Goal: Transaction & Acquisition: Purchase product/service

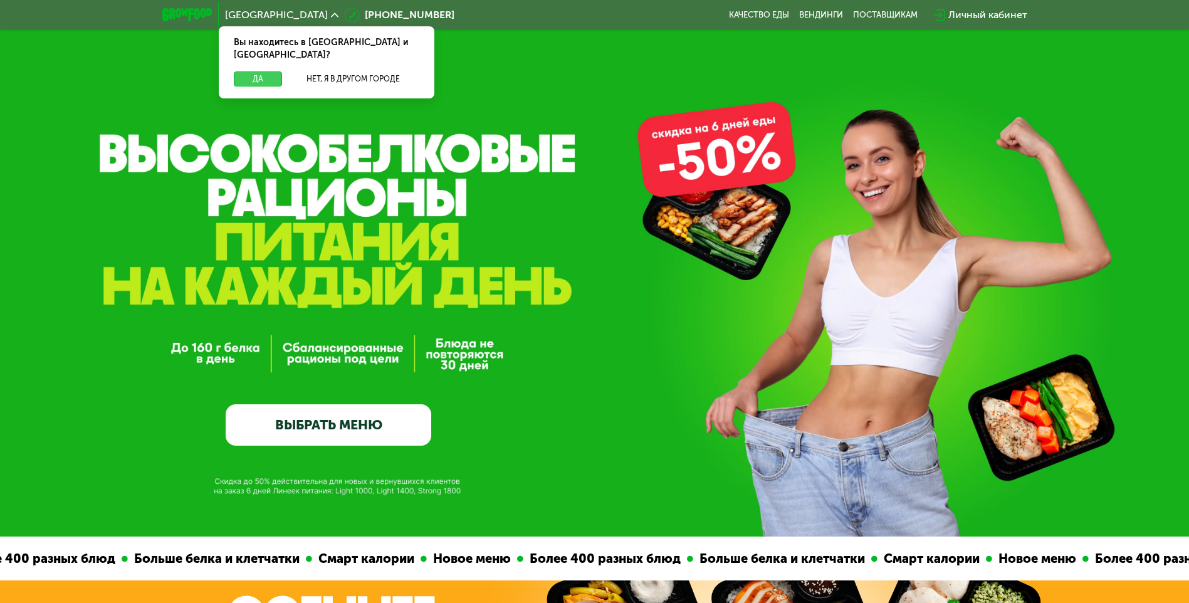
click at [271, 71] on button "Да" at bounding box center [258, 78] width 48 height 15
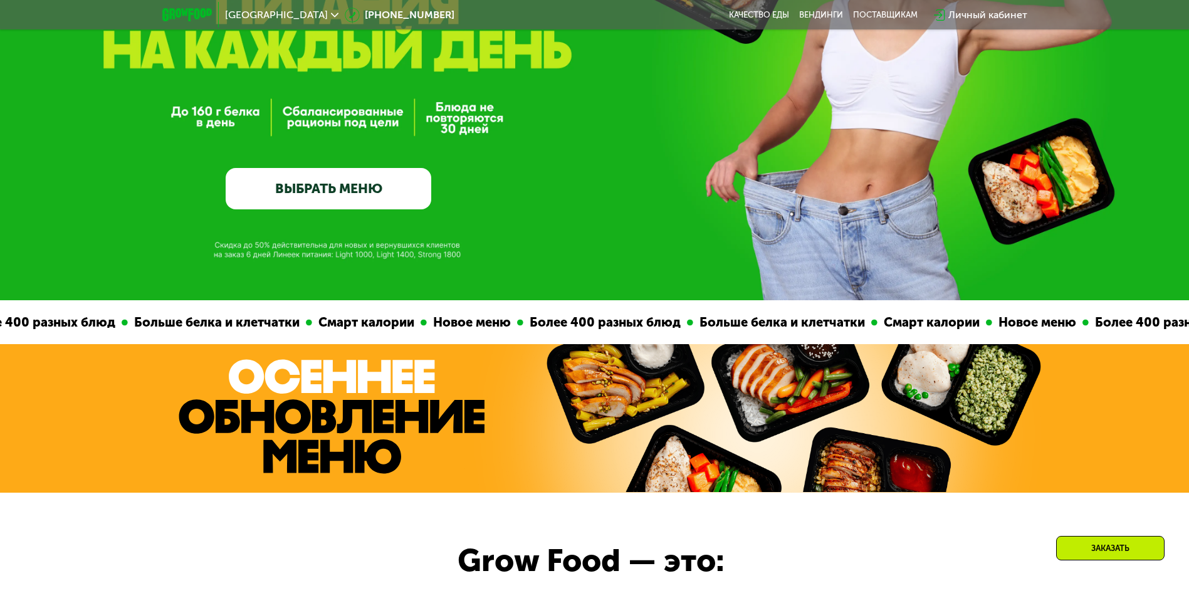
scroll to position [313, 0]
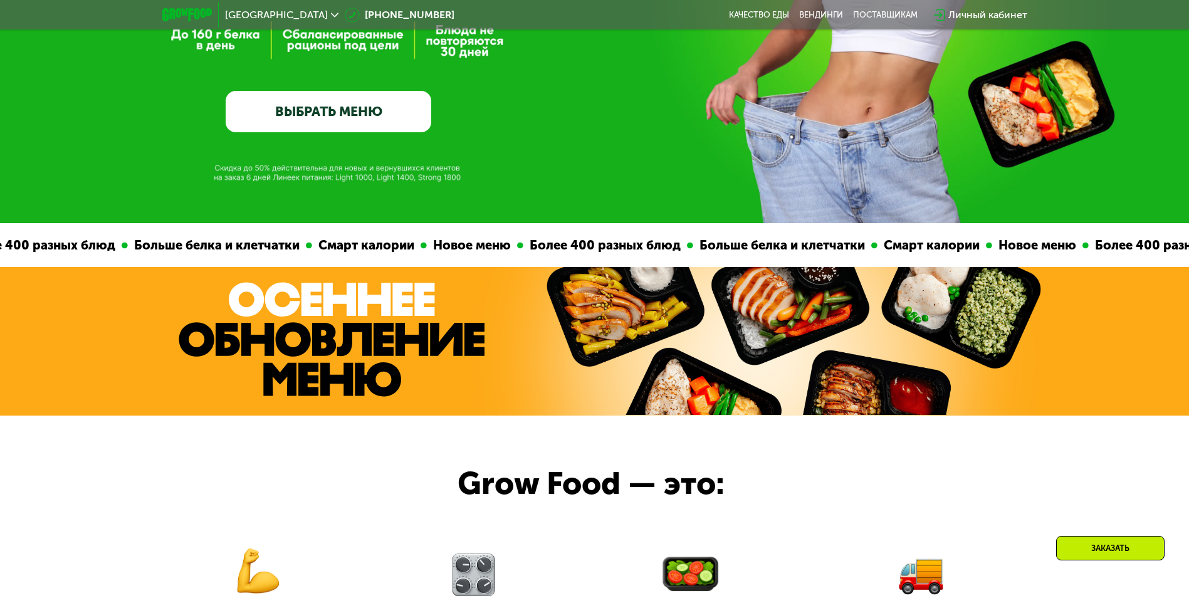
click at [337, 117] on link "ВЫБРАТЬ МЕНЮ" at bounding box center [329, 111] width 206 height 41
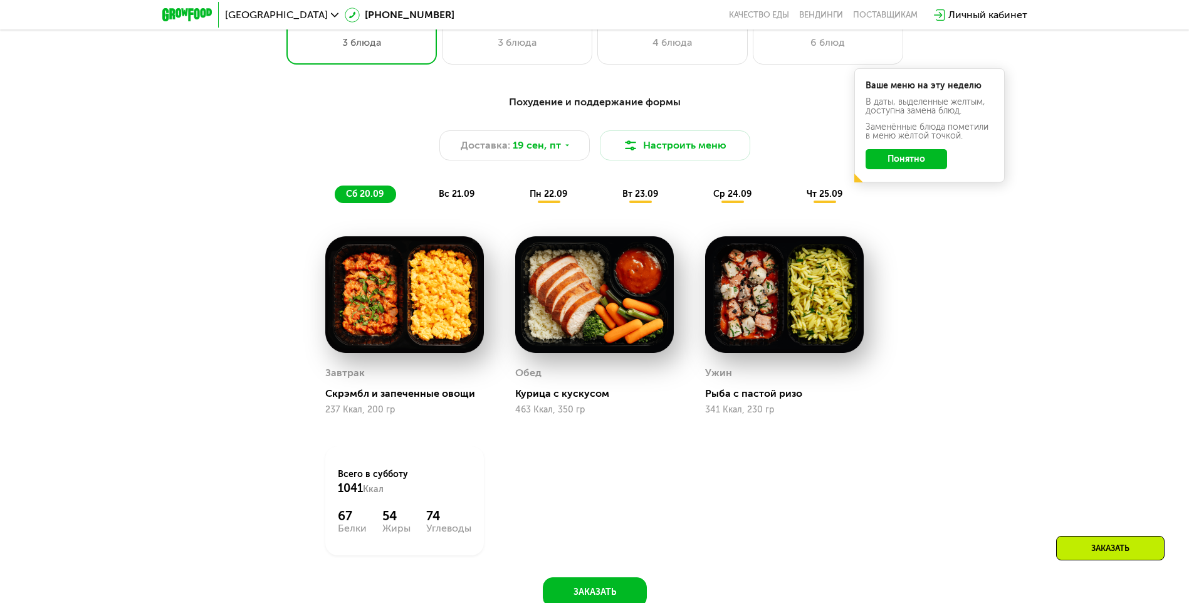
scroll to position [1035, 0]
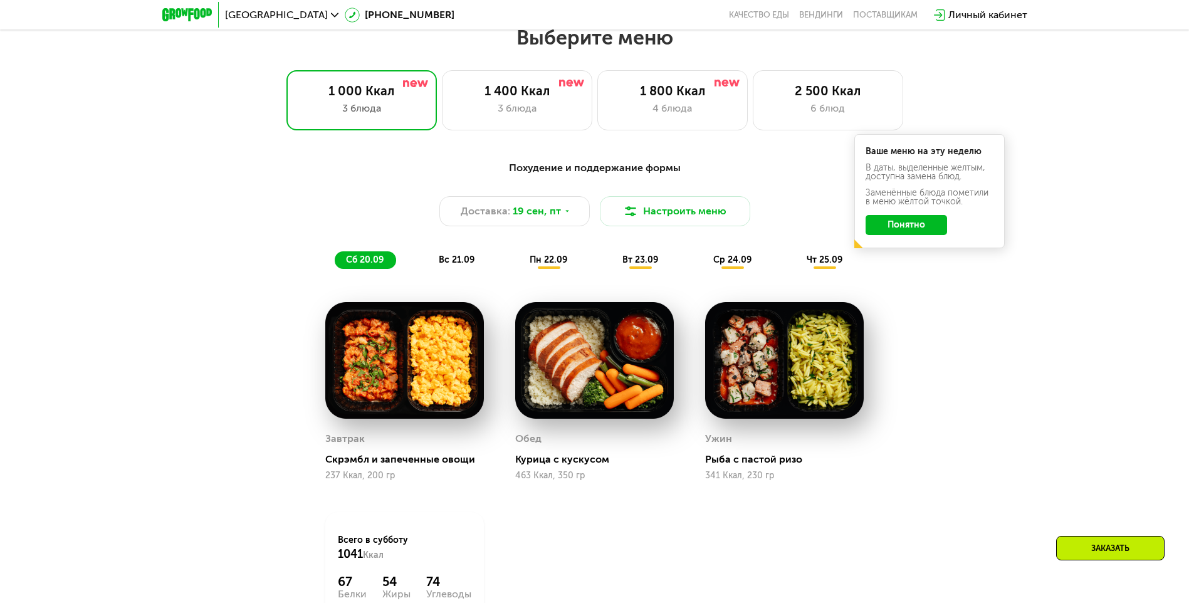
click at [467, 256] on div "вс 21.09" at bounding box center [457, 260] width 60 height 18
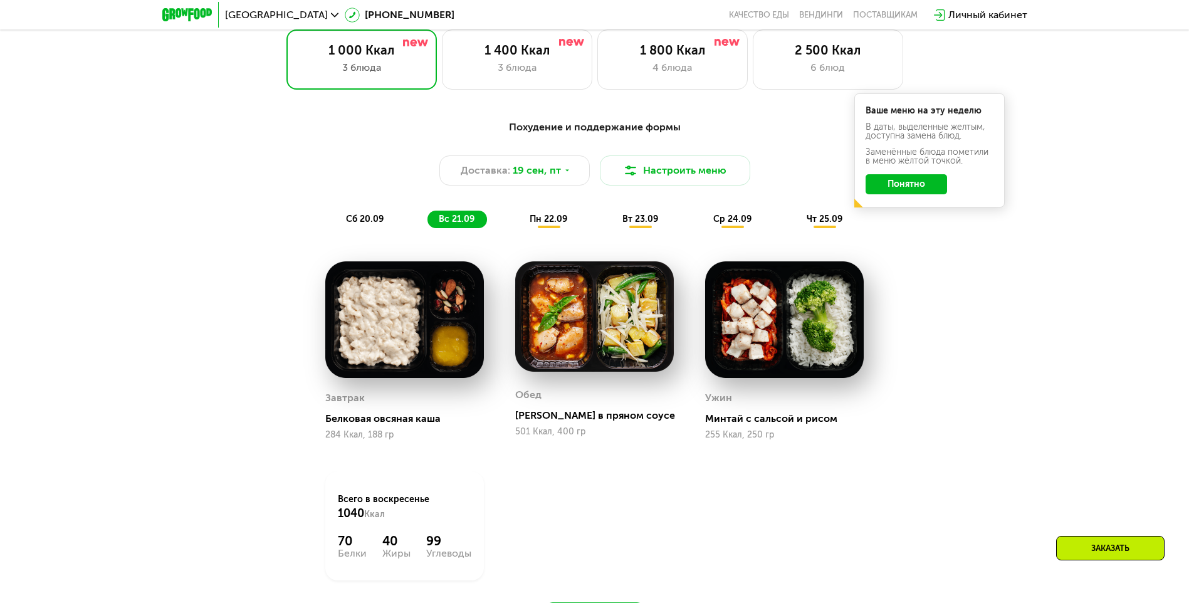
scroll to position [1097, 0]
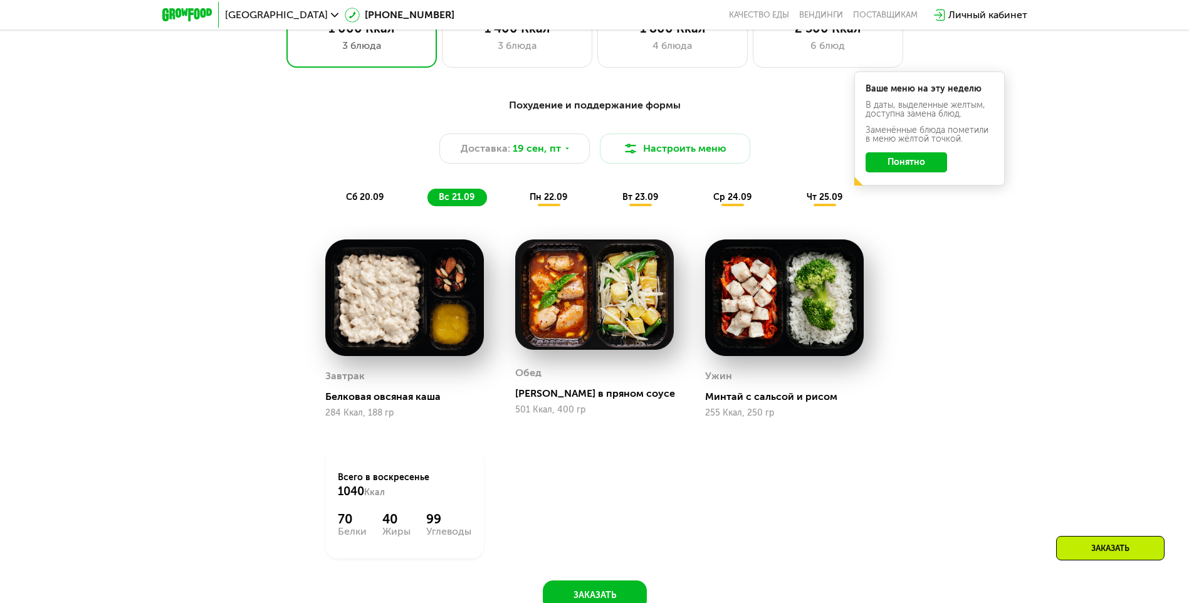
click at [563, 206] on div "пн 22.09" at bounding box center [548, 198] width 61 height 18
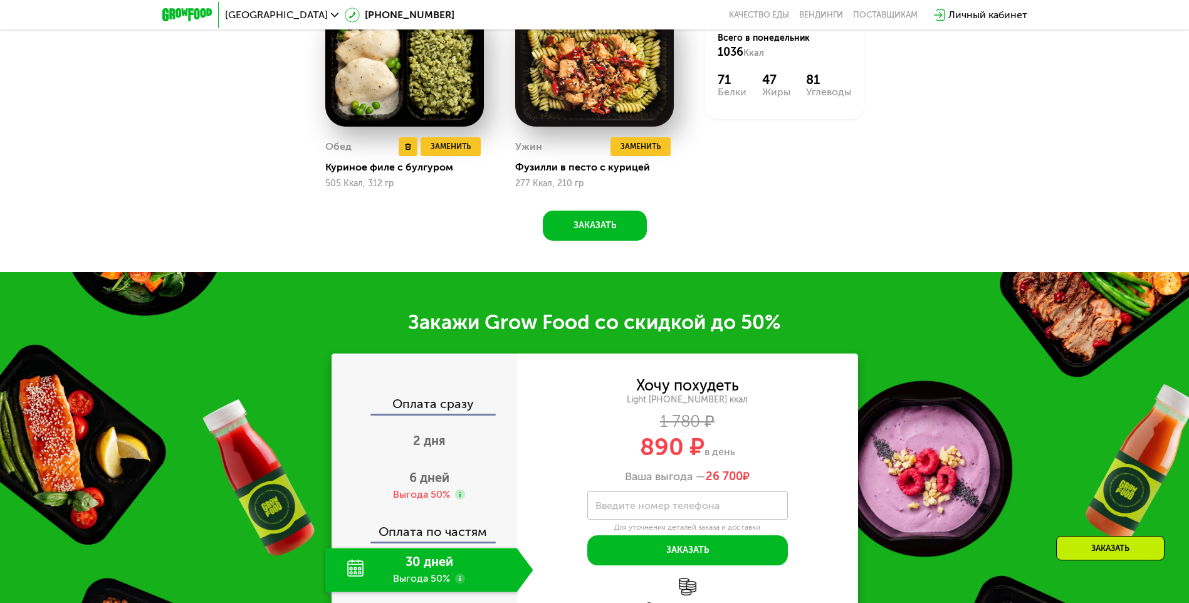
scroll to position [1661, 0]
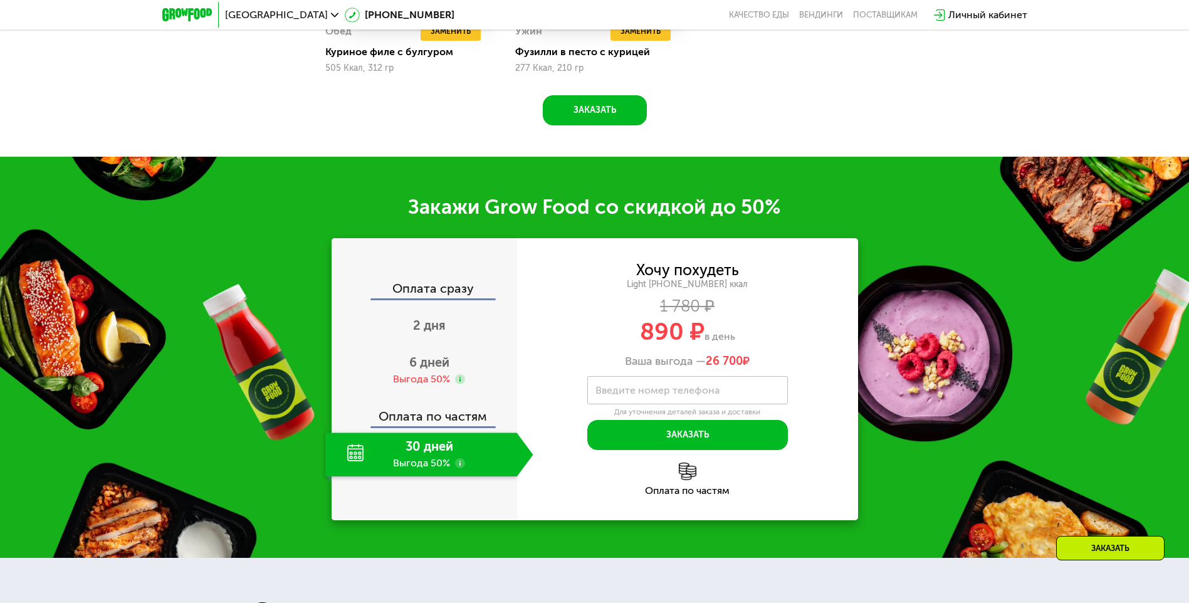
drag, startPoint x: 629, startPoint y: 361, endPoint x: 830, endPoint y: 368, distance: 201.9
click at [830, 368] on div "Ваша выгода — 26 700 ₽" at bounding box center [687, 362] width 341 height 14
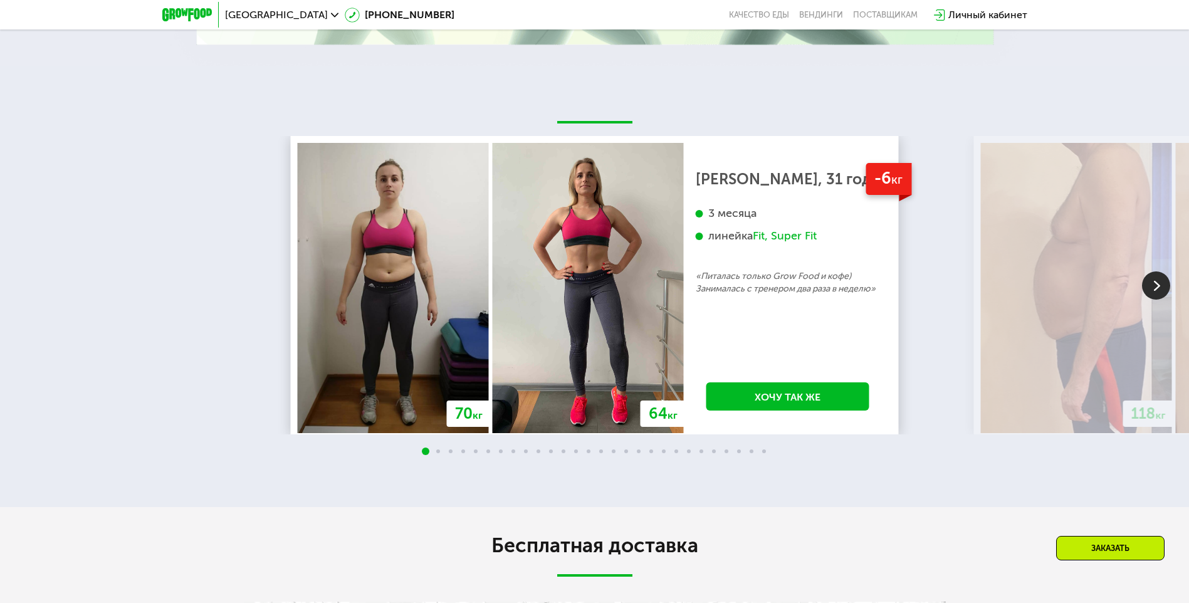
scroll to position [2655, 0]
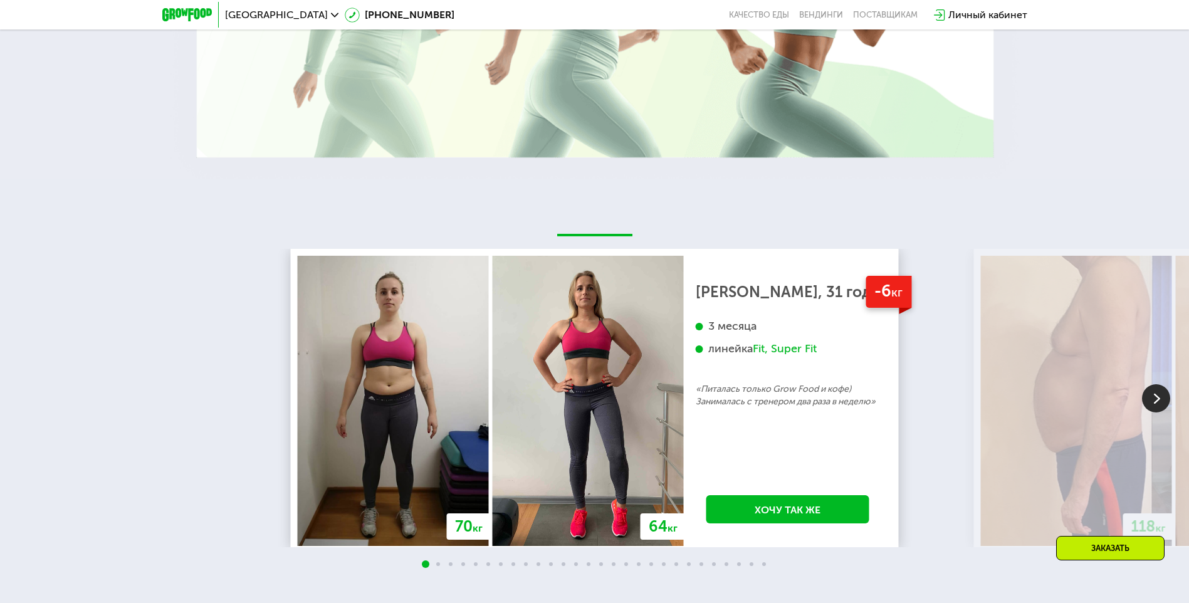
click at [1159, 398] on img at bounding box center [1156, 398] width 28 height 28
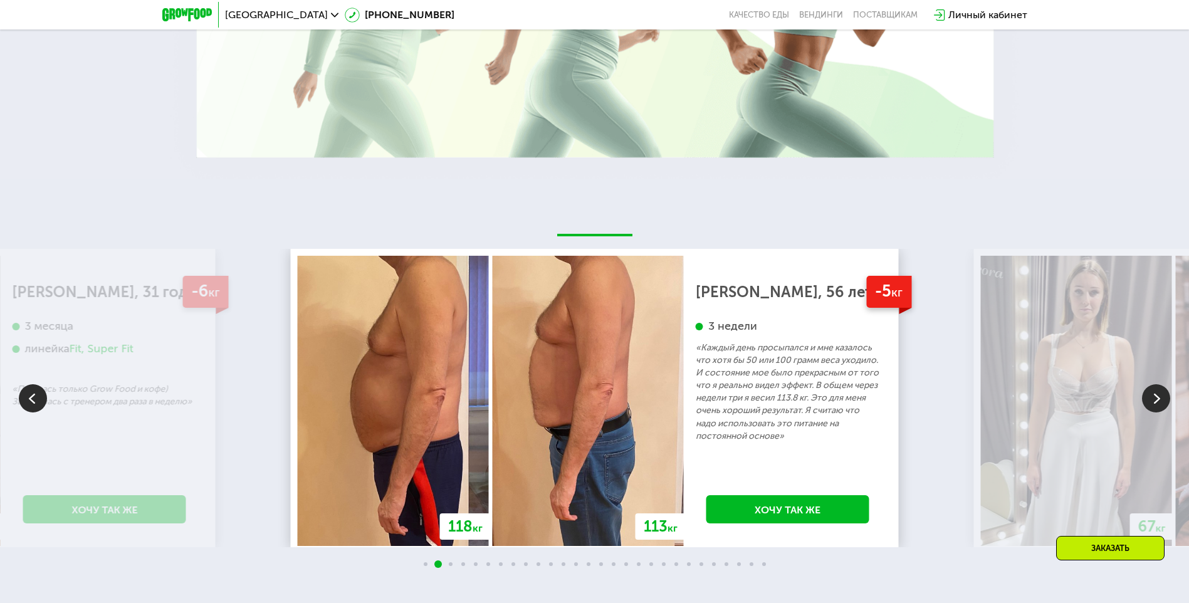
click at [1151, 397] on img at bounding box center [1156, 398] width 28 height 28
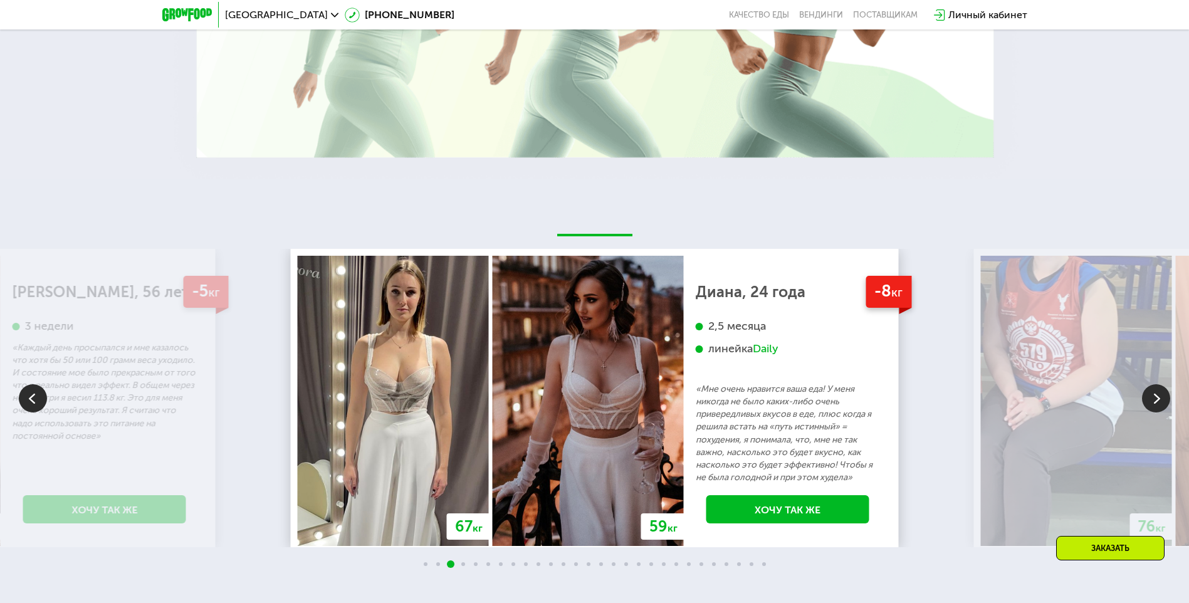
click at [1154, 400] on img at bounding box center [1156, 398] width 28 height 28
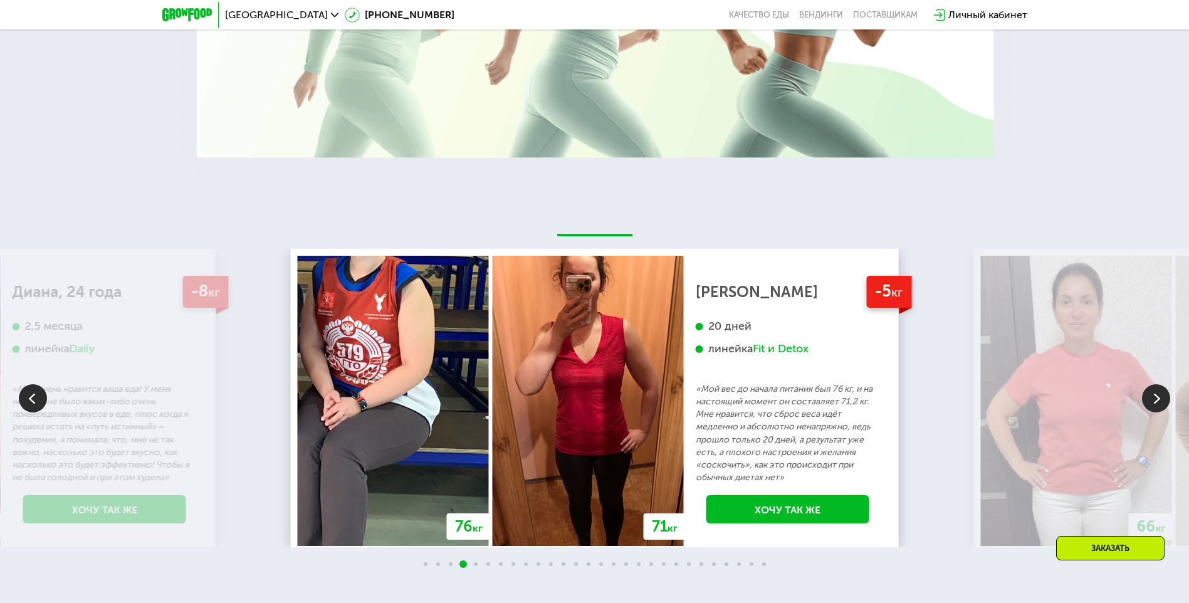
click at [1164, 403] on img at bounding box center [1156, 398] width 28 height 28
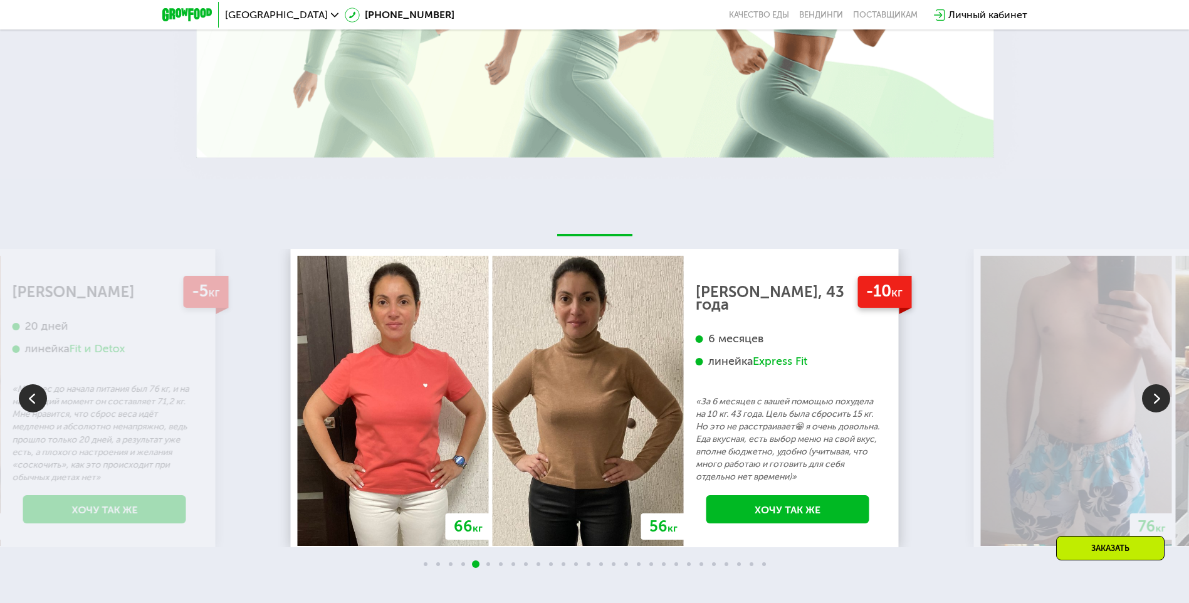
click at [1154, 398] on img at bounding box center [1156, 398] width 28 height 28
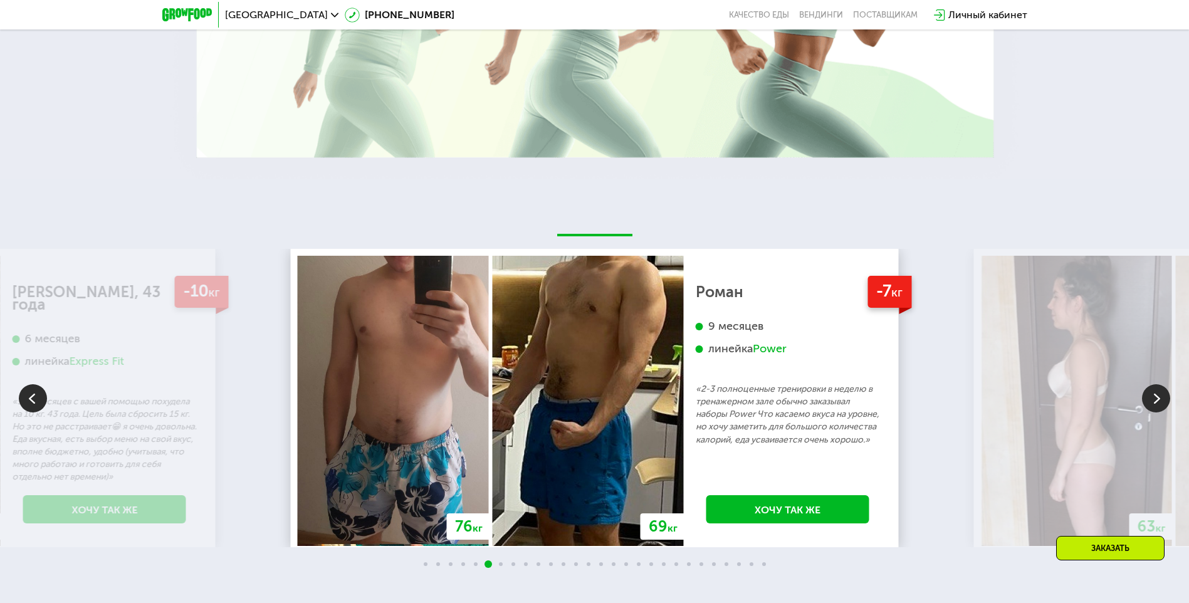
click at [1153, 398] on img at bounding box center [1156, 398] width 28 height 28
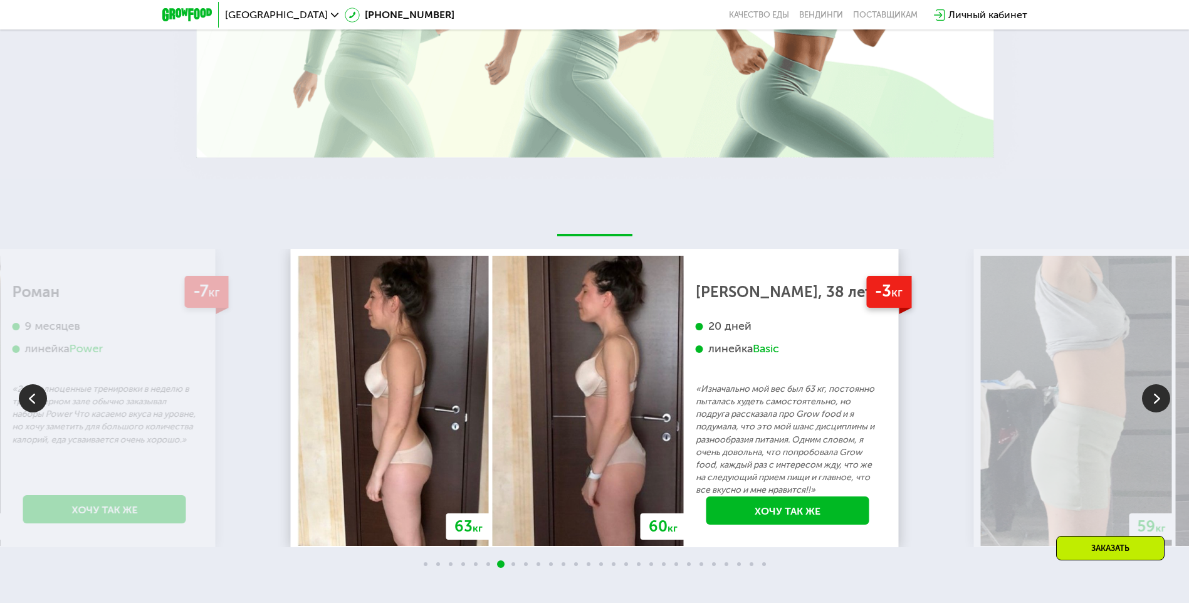
click at [1153, 398] on img at bounding box center [1156, 398] width 28 height 28
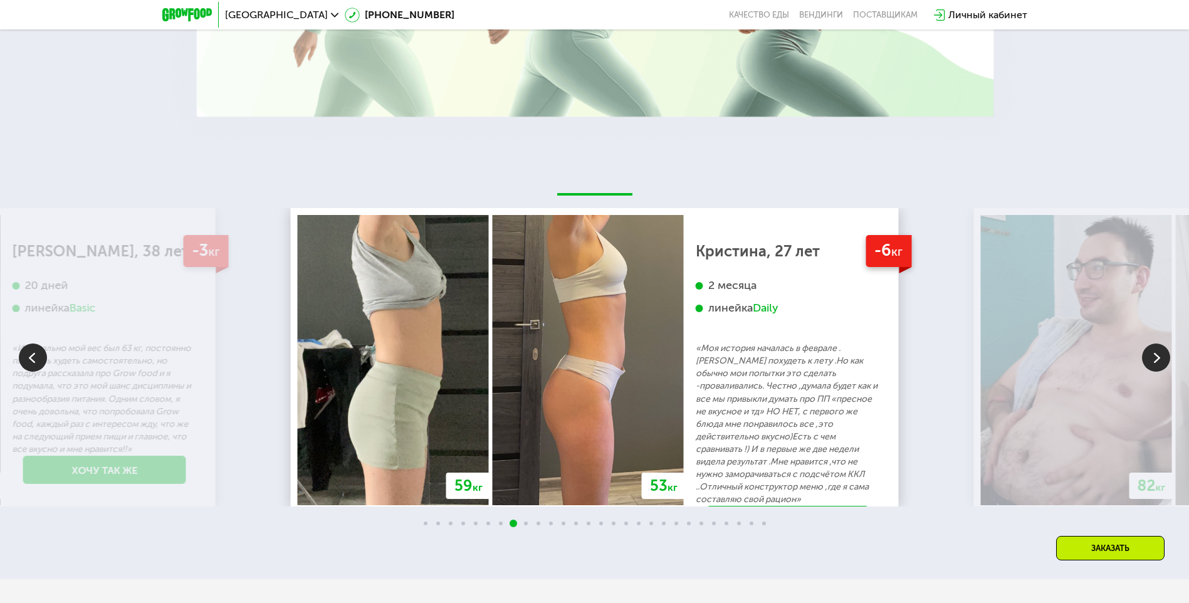
scroll to position [2717, 0]
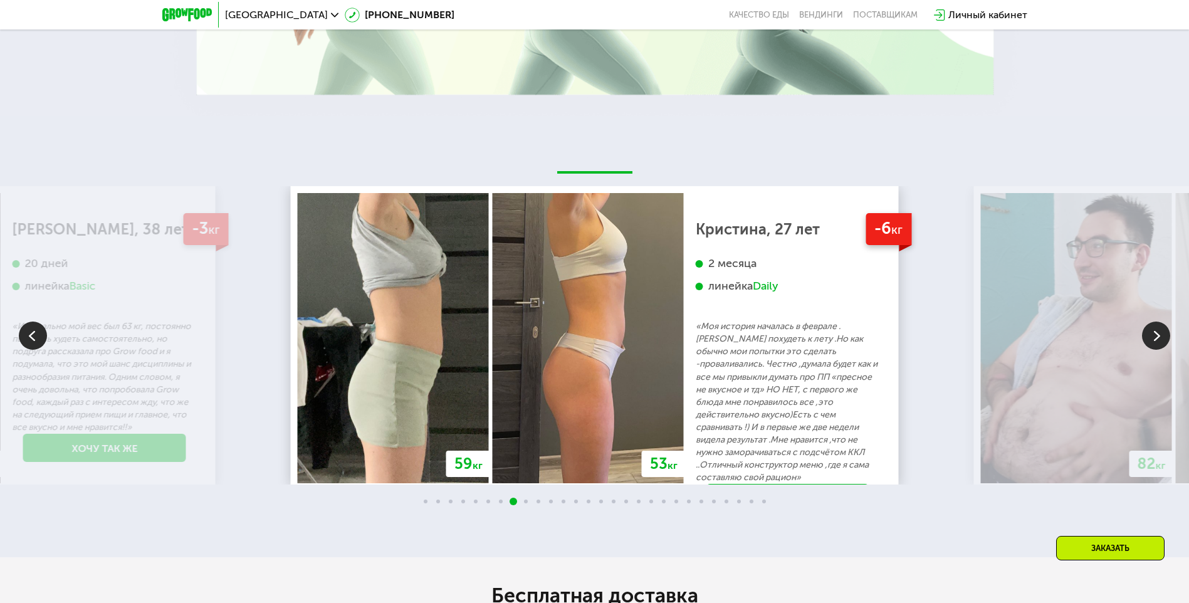
click at [1159, 337] on img at bounding box center [1156, 335] width 28 height 28
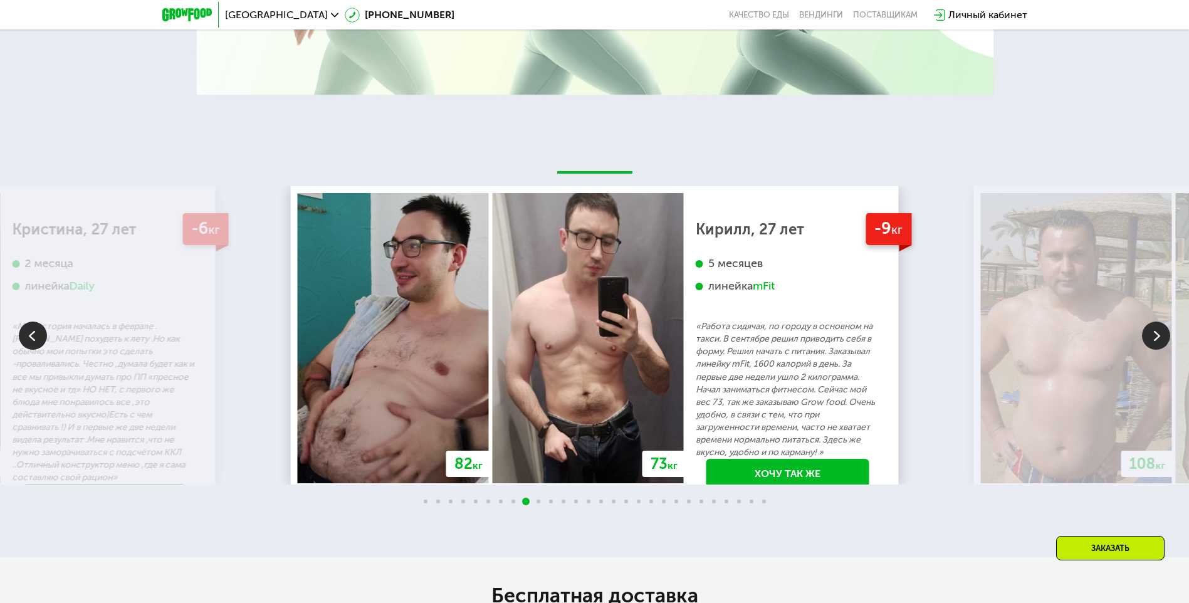
click at [1161, 334] on img at bounding box center [1156, 335] width 28 height 28
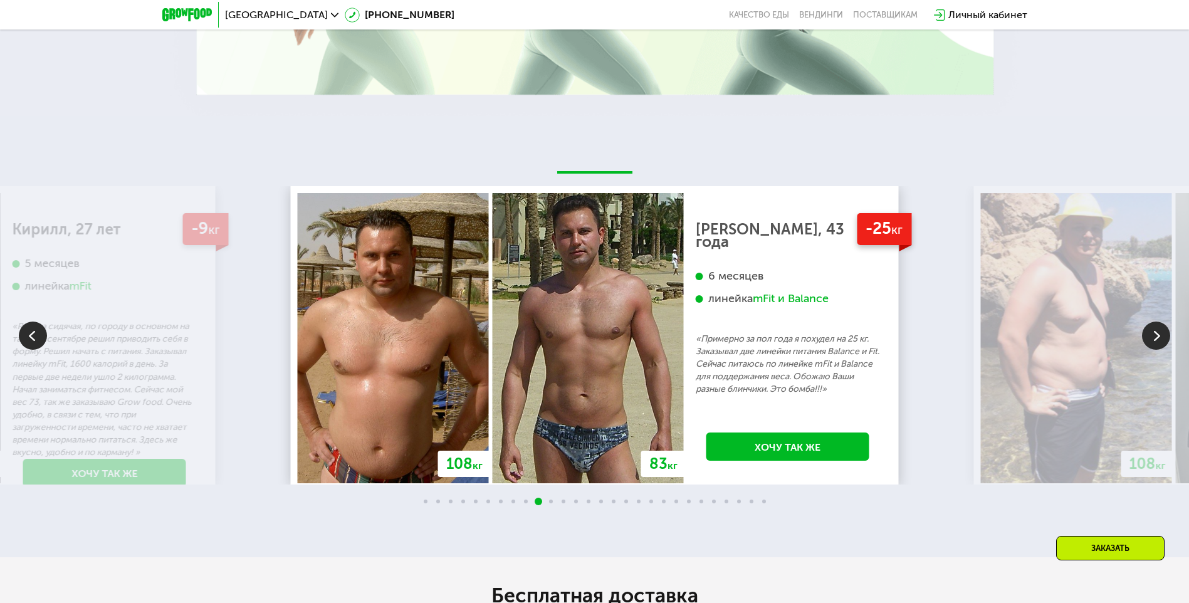
click at [1151, 343] on img at bounding box center [1156, 335] width 28 height 28
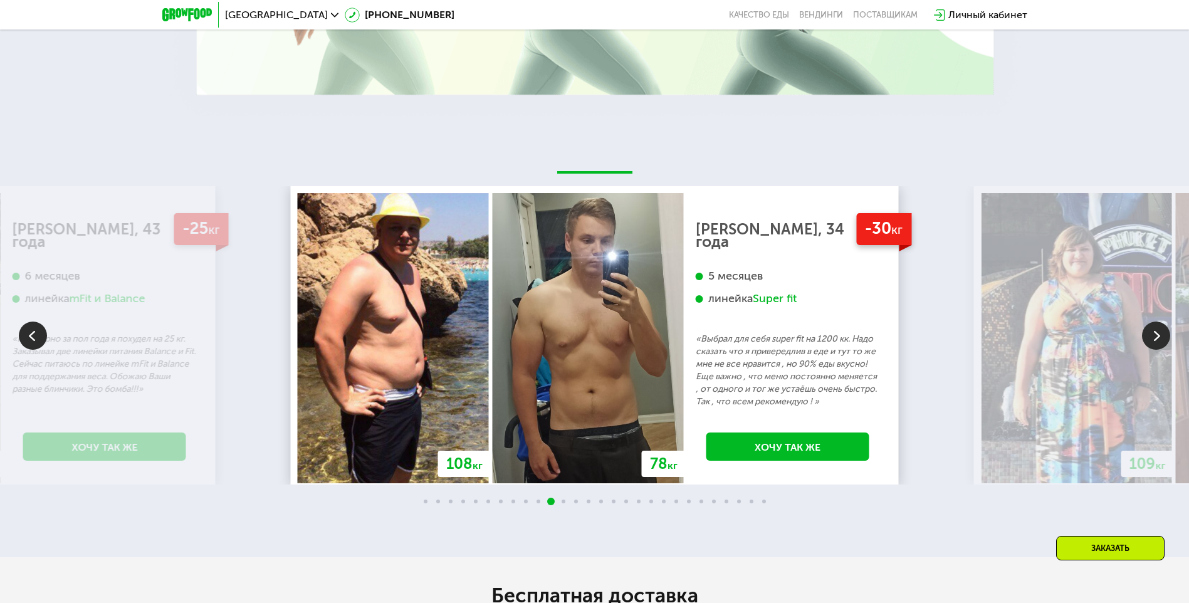
click at [1151, 344] on img at bounding box center [1156, 335] width 28 height 28
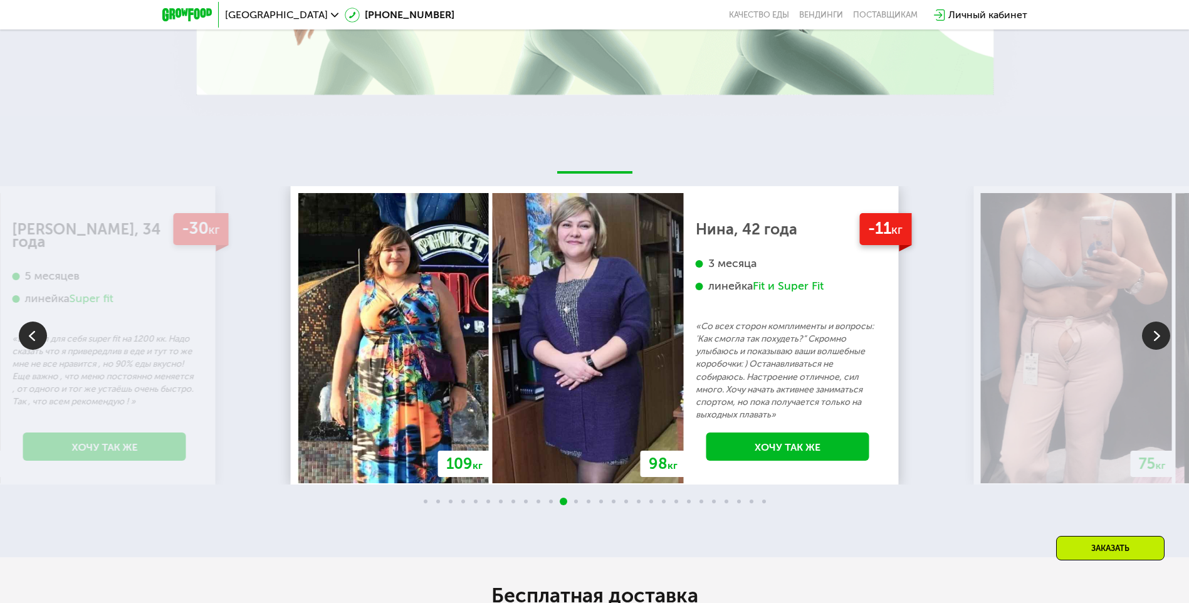
click at [1151, 344] on img at bounding box center [1156, 335] width 28 height 28
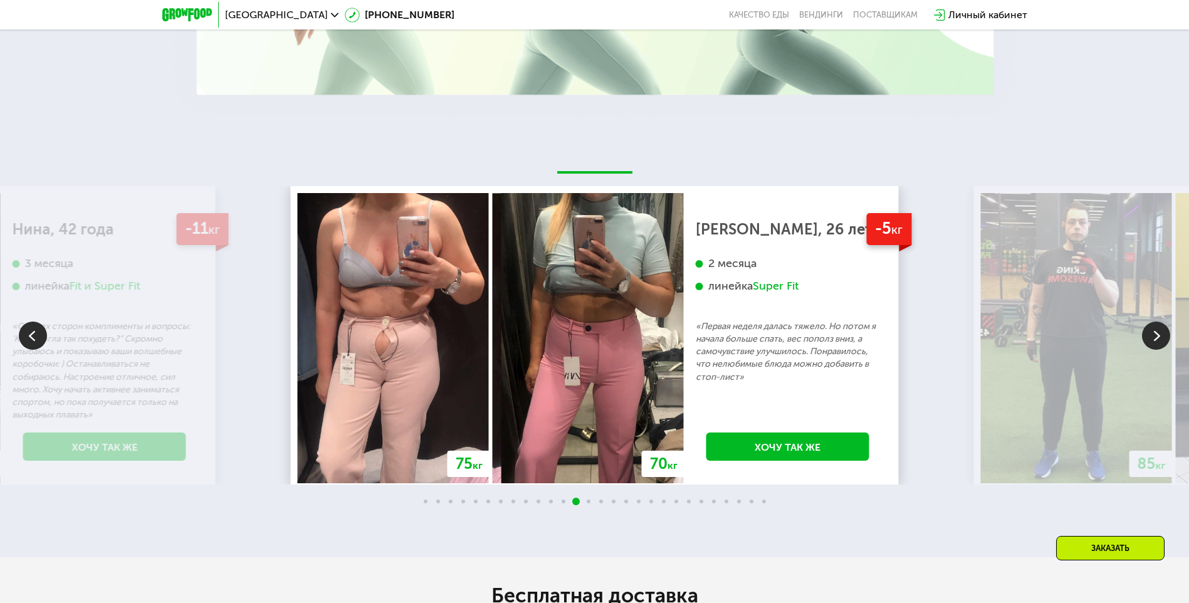
click at [1152, 327] on img at bounding box center [1156, 335] width 28 height 28
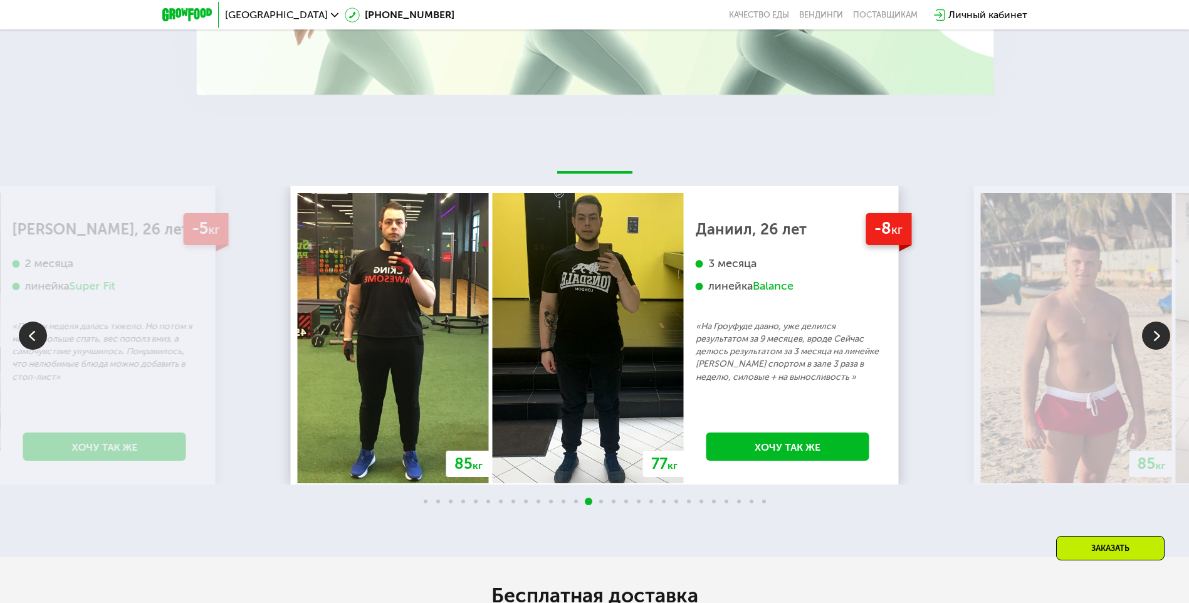
click at [1159, 340] on img at bounding box center [1156, 335] width 28 height 28
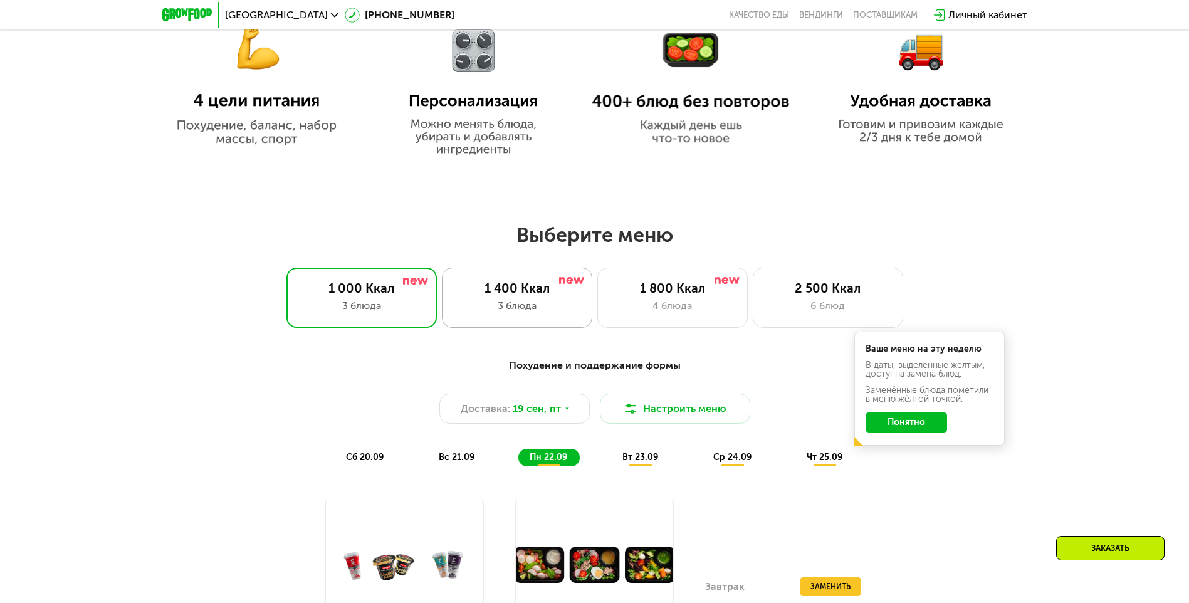
scroll to position [1025, 0]
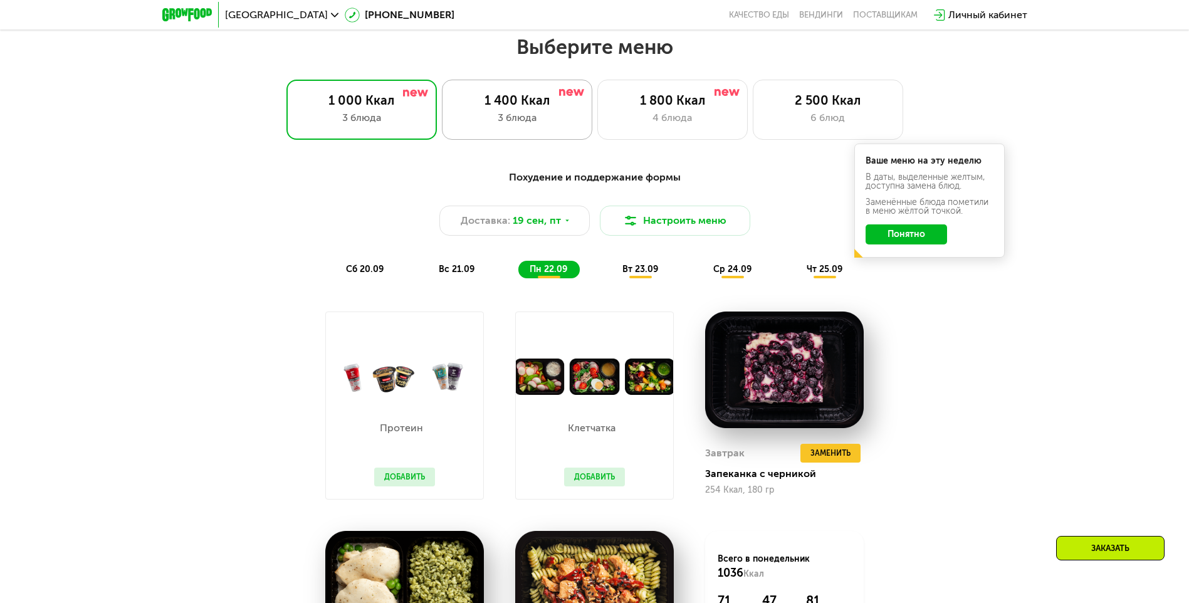
click at [520, 125] on div "3 блюда" at bounding box center [517, 117] width 124 height 15
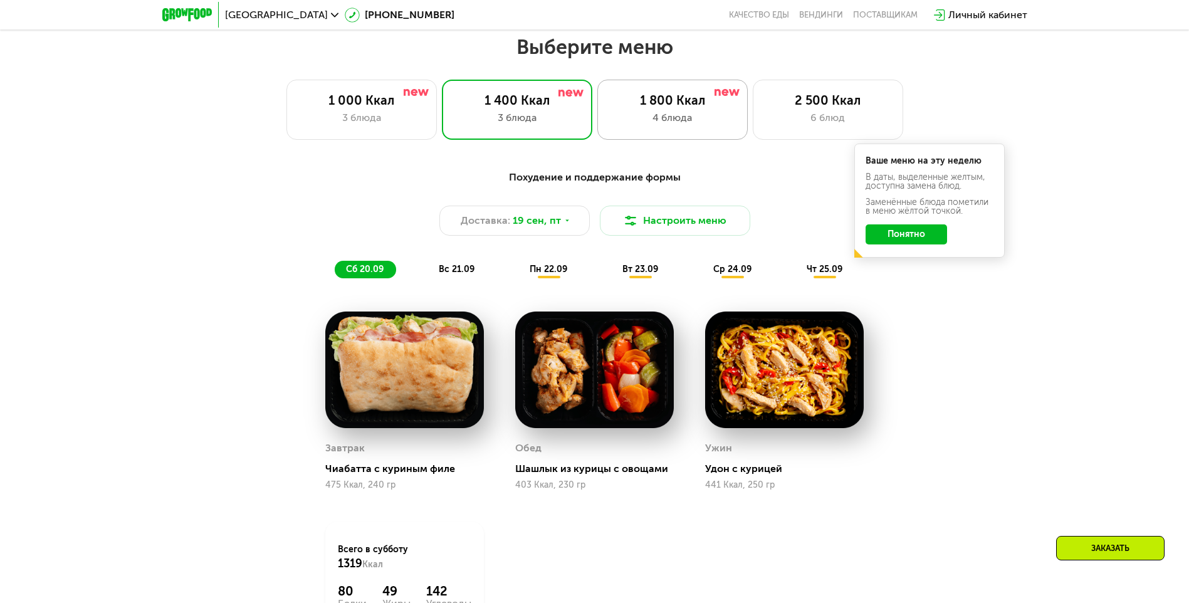
click at [664, 132] on div "1 800 Ккал 4 блюда" at bounding box center [672, 110] width 150 height 60
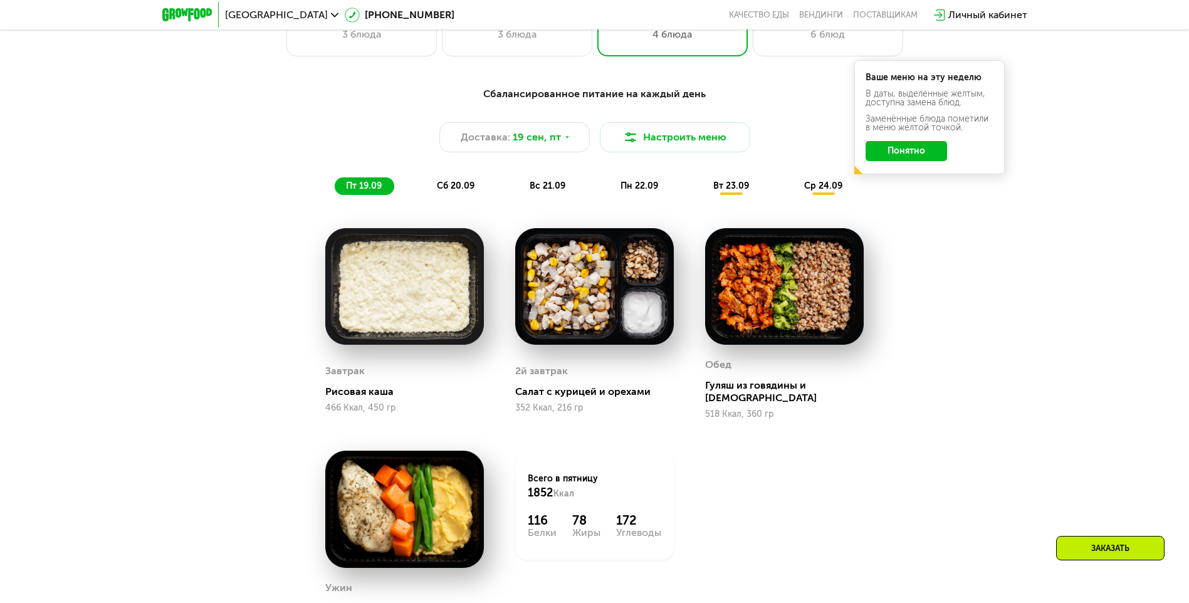
scroll to position [963, 0]
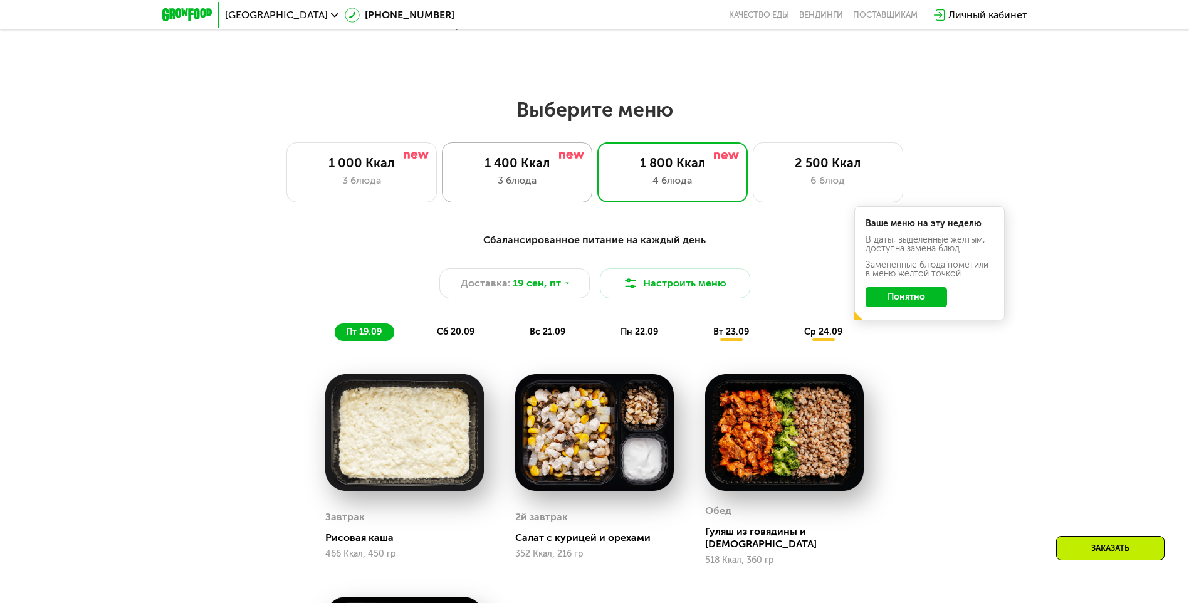
click at [464, 188] on div "3 блюда" at bounding box center [517, 180] width 124 height 15
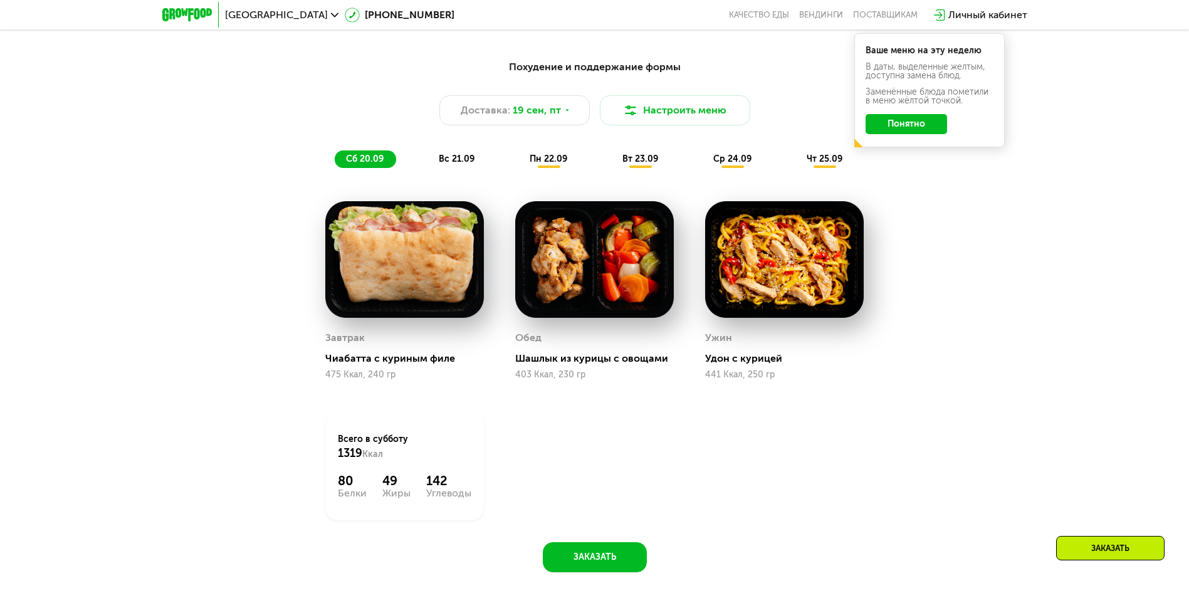
scroll to position [1151, 0]
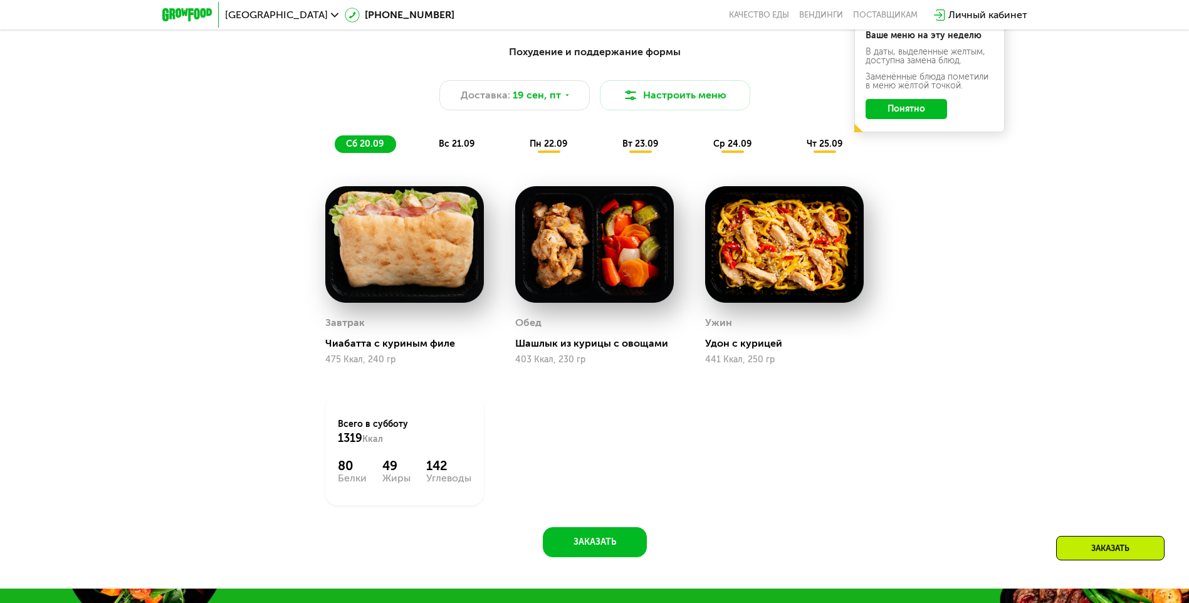
click at [453, 146] on span "вс 21.09" at bounding box center [457, 143] width 36 height 11
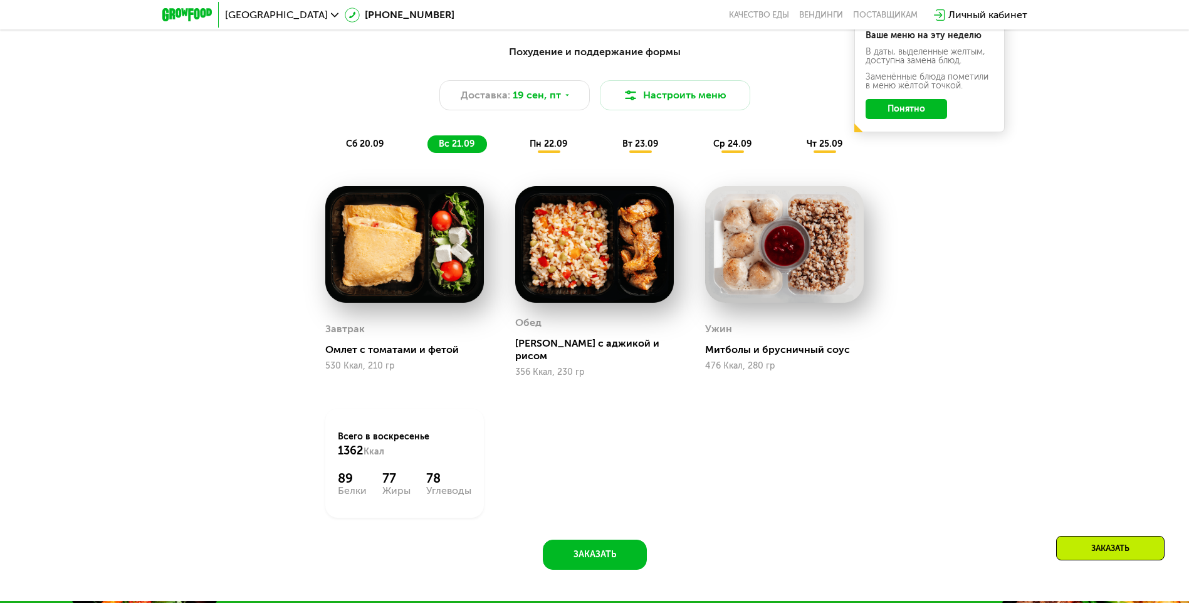
click at [557, 146] on span "пн 22.09" at bounding box center [549, 143] width 38 height 11
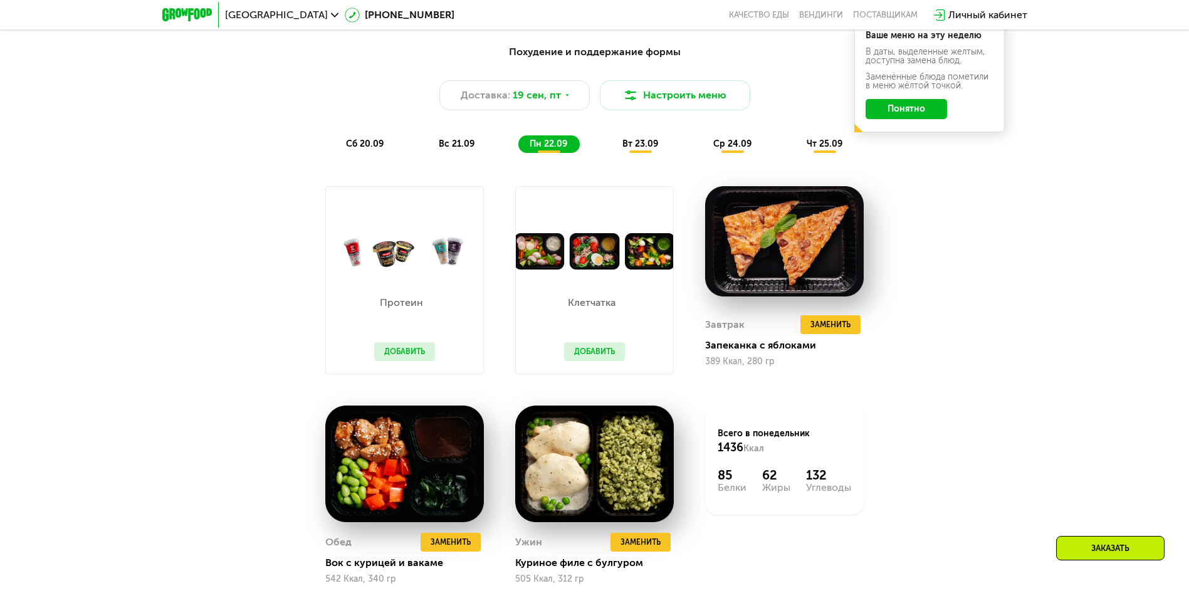
scroll to position [1213, 0]
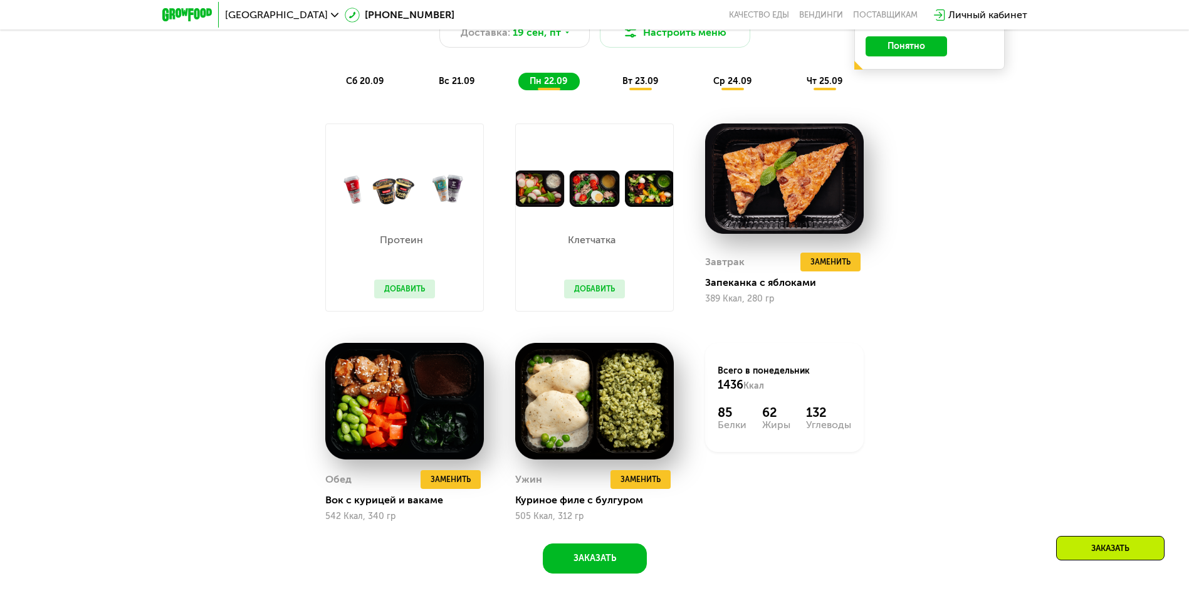
click at [639, 83] on span "вт 23.09" at bounding box center [640, 81] width 36 height 11
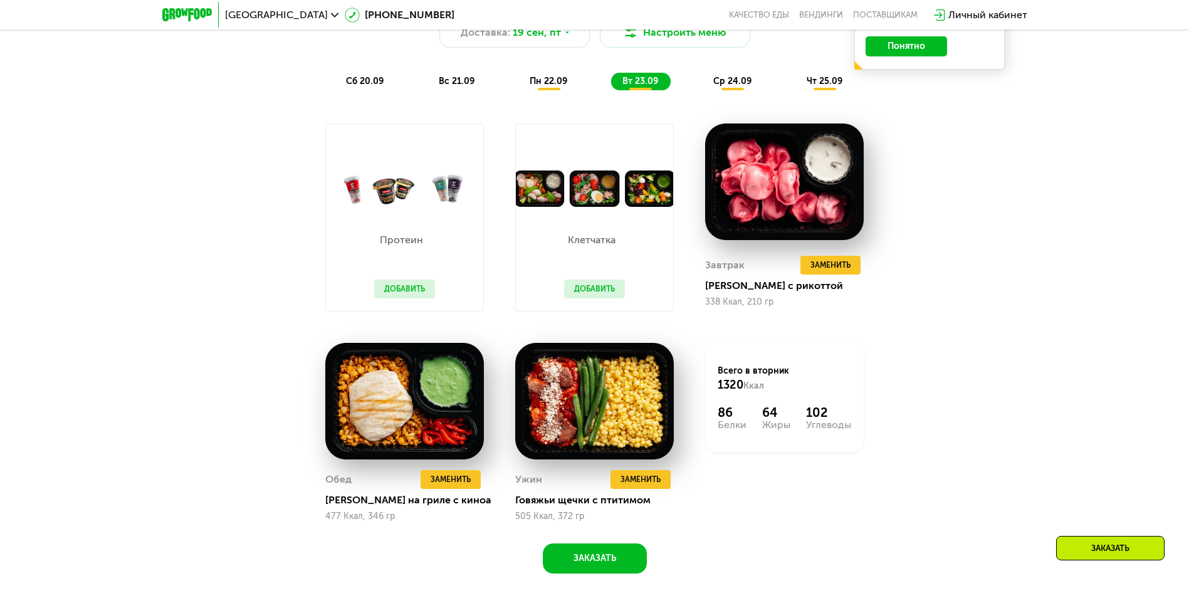
click at [728, 86] on span "ср 24.09" at bounding box center [732, 81] width 38 height 11
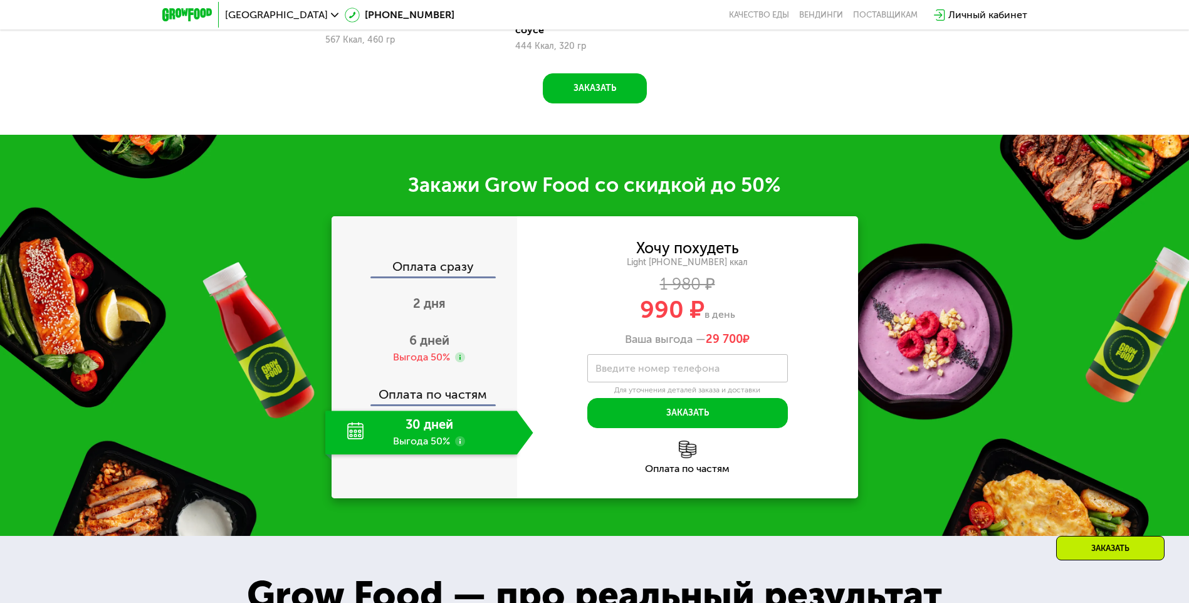
scroll to position [1777, 0]
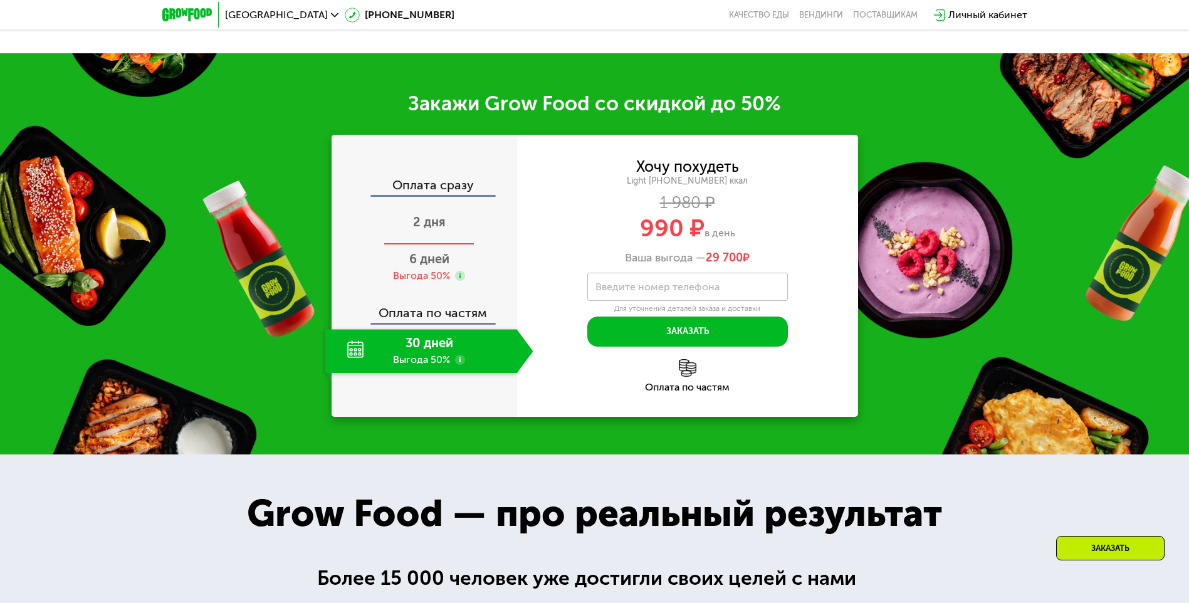
click at [438, 214] on span "2 дня" at bounding box center [429, 221] width 33 height 15
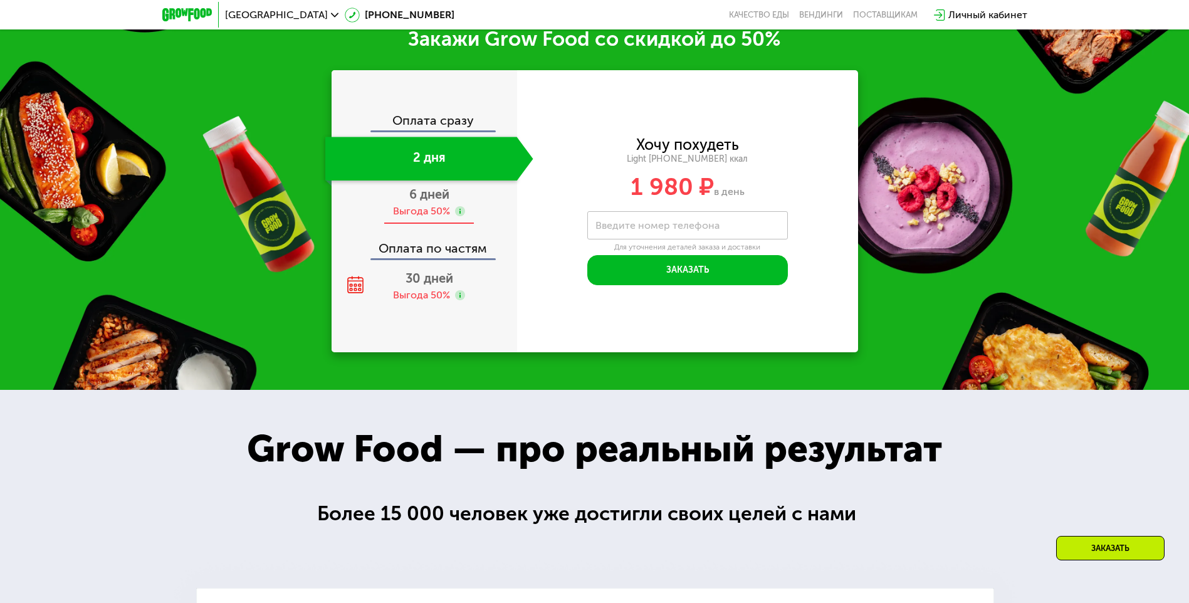
scroll to position [1698, 0]
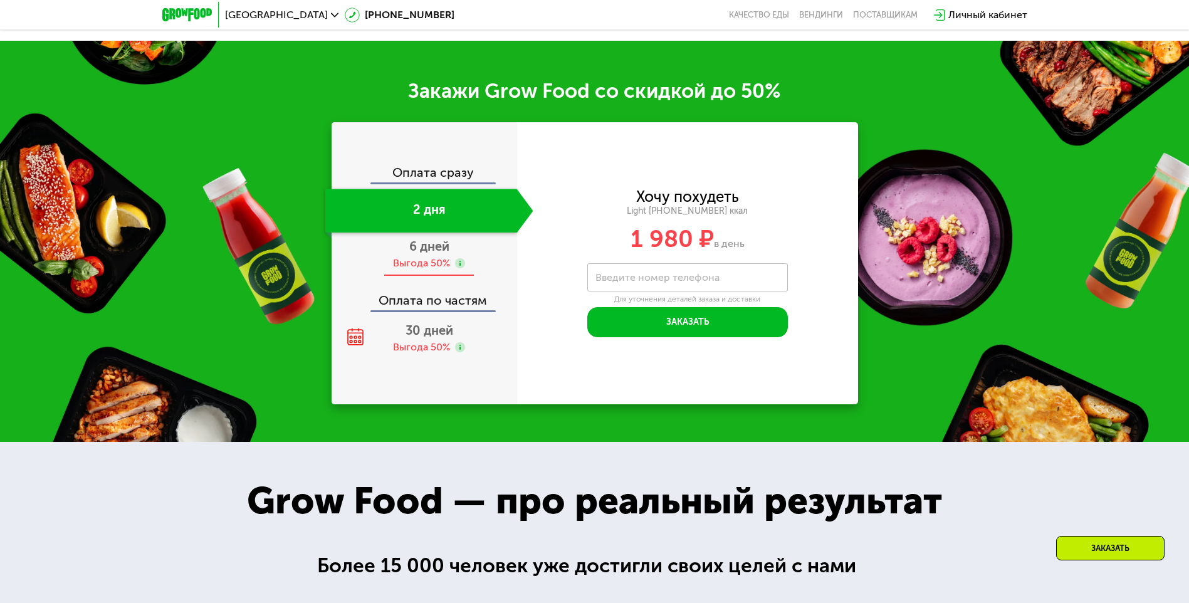
click at [422, 254] on span "6 дней" at bounding box center [429, 246] width 40 height 15
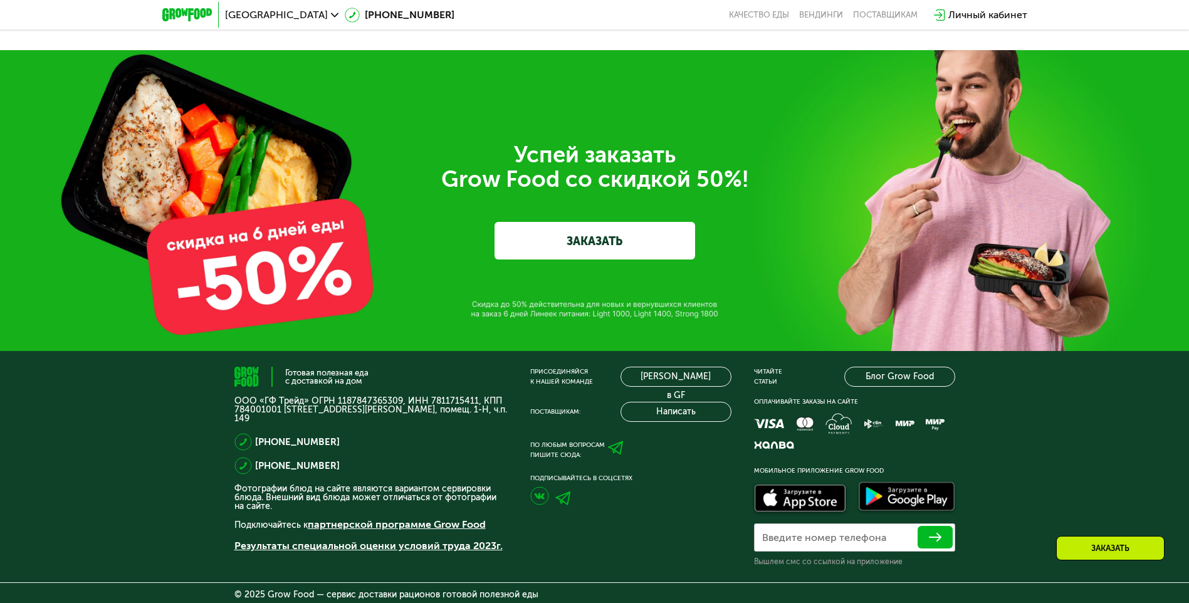
scroll to position [4268, 0]
